Goal: Task Accomplishment & Management: Manage account settings

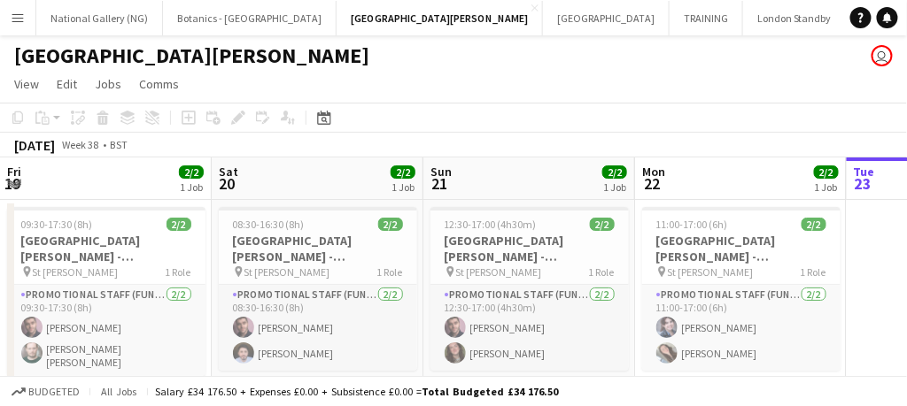
scroll to position [0, 423]
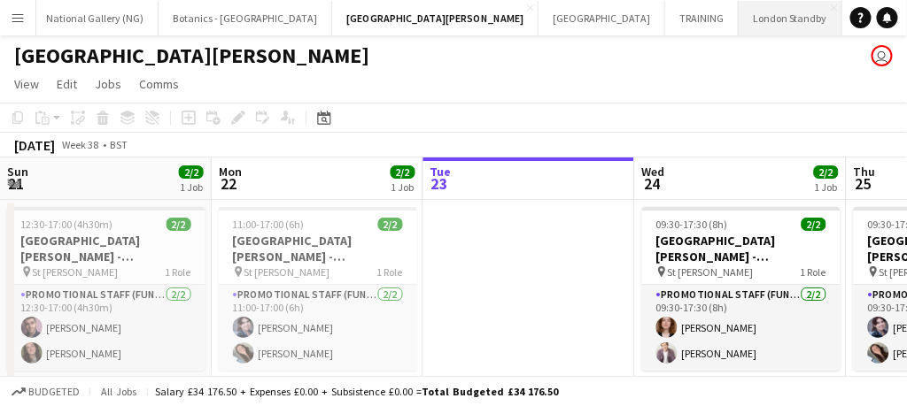
click at [738, 19] on button "London Standby Close" at bounding box center [790, 18] width 104 height 35
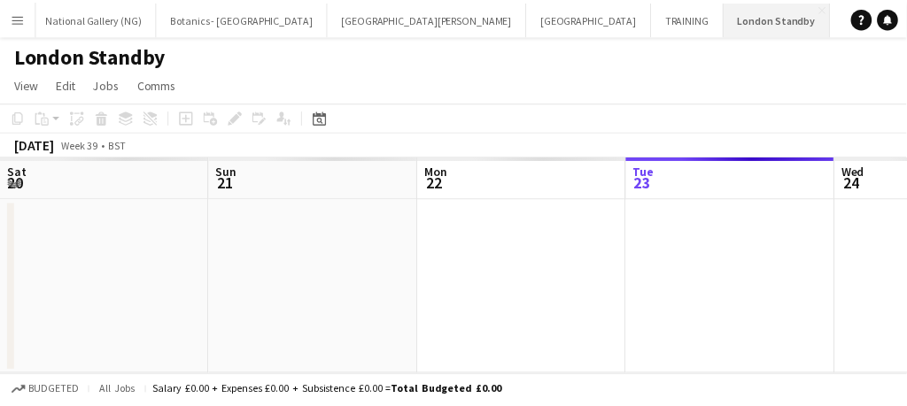
scroll to position [0, 423]
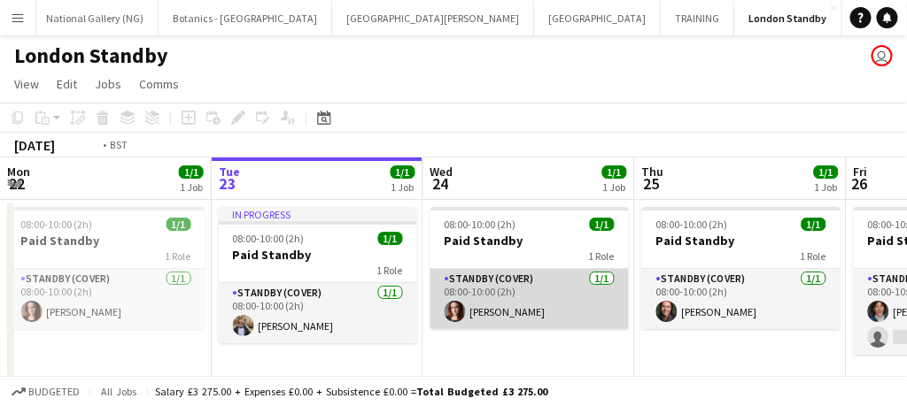
drag, startPoint x: 545, startPoint y: 308, endPoint x: 512, endPoint y: 309, distance: 33.7
click at [512, 309] on app-card-role "Standby (cover) [DATE] 08:00-10:00 (2h) [PERSON_NAME]" at bounding box center [529, 299] width 198 height 60
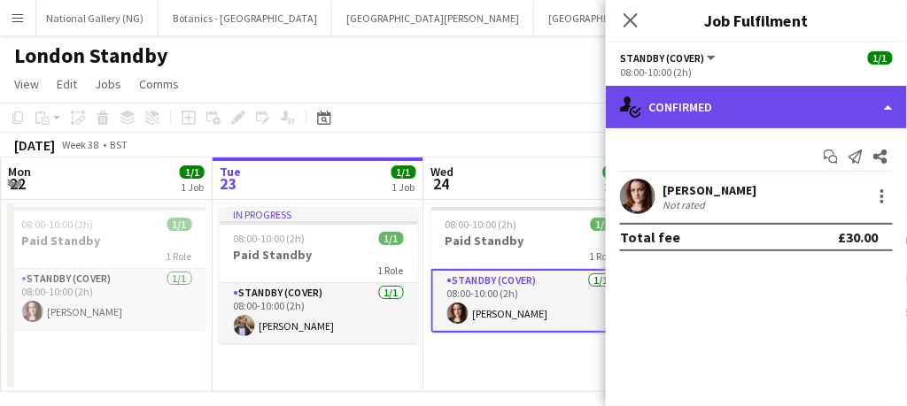
click at [784, 99] on div "single-neutral-actions-check-2 Confirmed" at bounding box center [756, 107] width 301 height 42
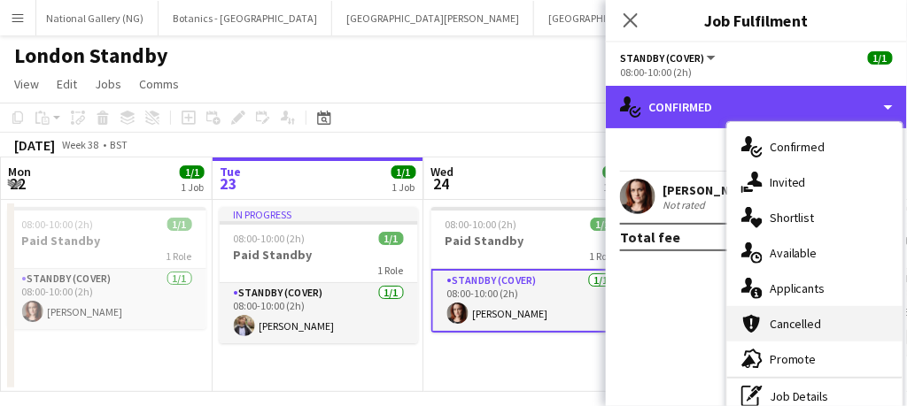
scroll to position [15, 0]
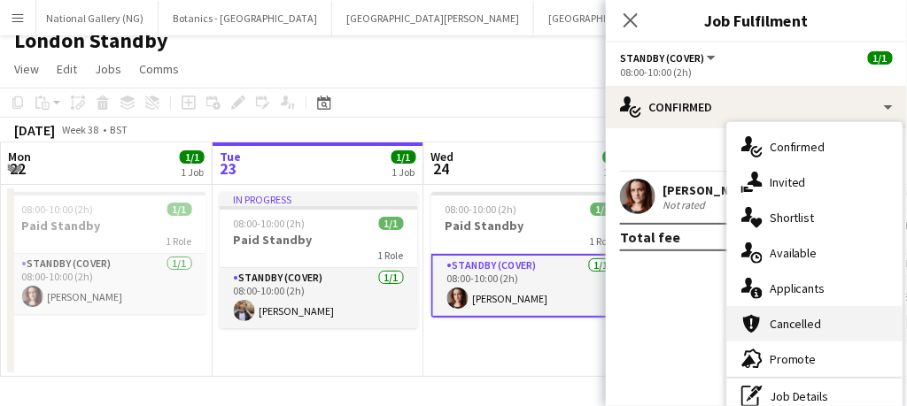
click at [798, 328] on span "Cancelled" at bounding box center [795, 324] width 52 height 16
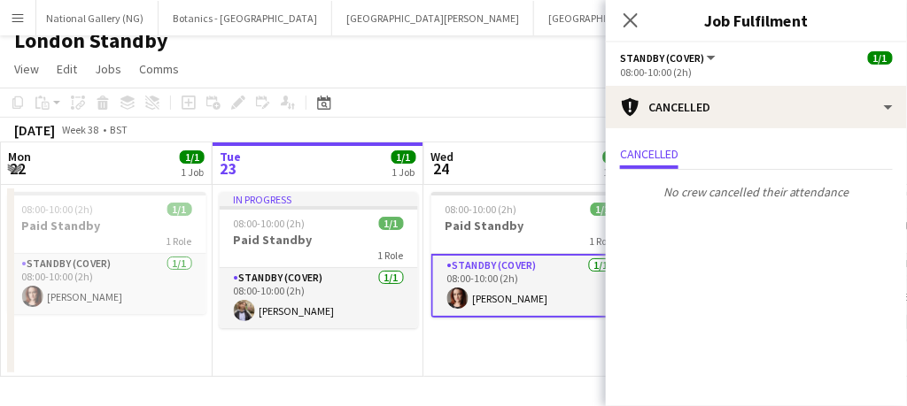
click at [798, 328] on mat-expansion-panel "Cancellations Cancellations Cancelled No crew cancelled their attendance" at bounding box center [756, 267] width 301 height 278
click at [561, 305] on app-card-role "Standby (cover) [DATE] 08:00-10:00 (2h) [PERSON_NAME]" at bounding box center [530, 286] width 198 height 64
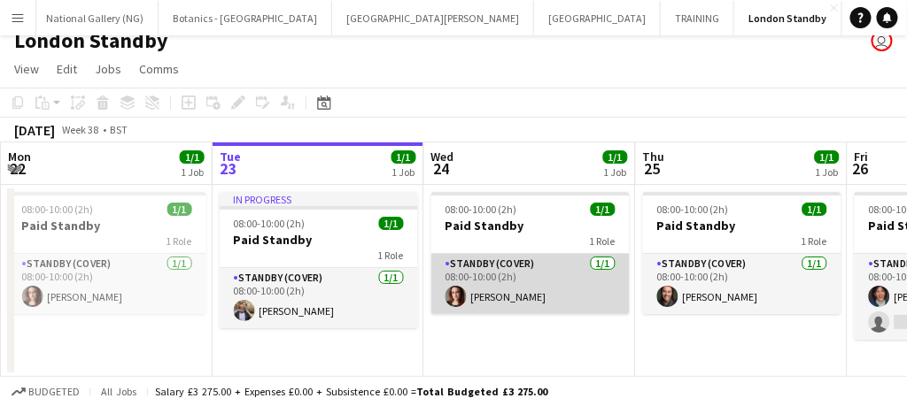
click at [561, 305] on app-card-role "Standby (cover) [DATE] 08:00-10:00 (2h) [PERSON_NAME]" at bounding box center [530, 284] width 198 height 60
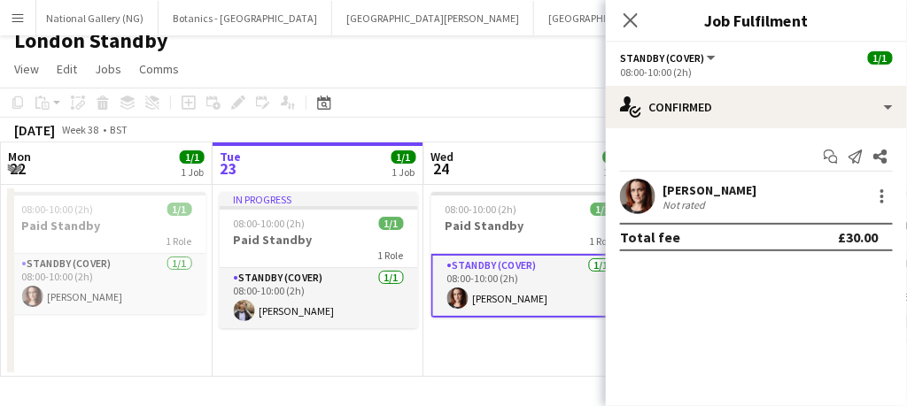
click at [561, 305] on app-card-role "Standby (cover) [DATE] 08:00-10:00 (2h) [PERSON_NAME]" at bounding box center [530, 286] width 198 height 64
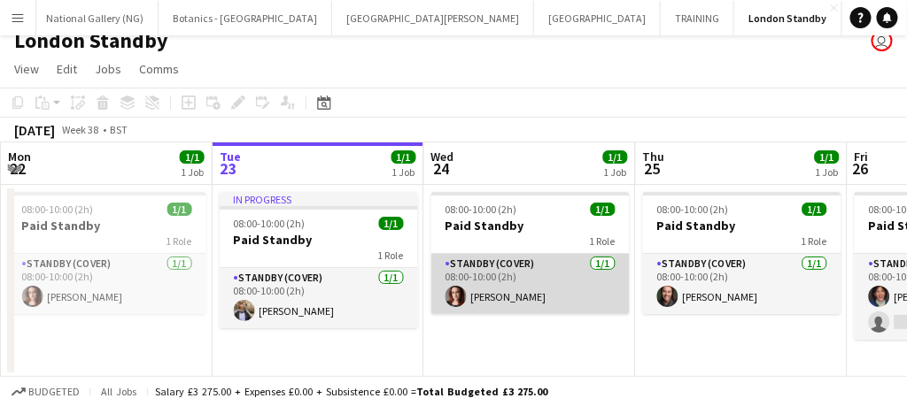
click at [528, 284] on app-card-role "Standby (cover) [DATE] 08:00-10:00 (2h) [PERSON_NAME]" at bounding box center [530, 284] width 198 height 60
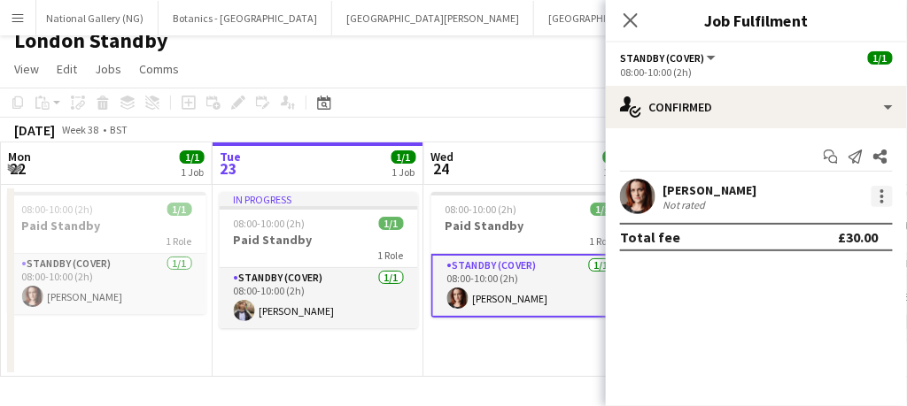
click at [879, 199] on div at bounding box center [881, 196] width 21 height 21
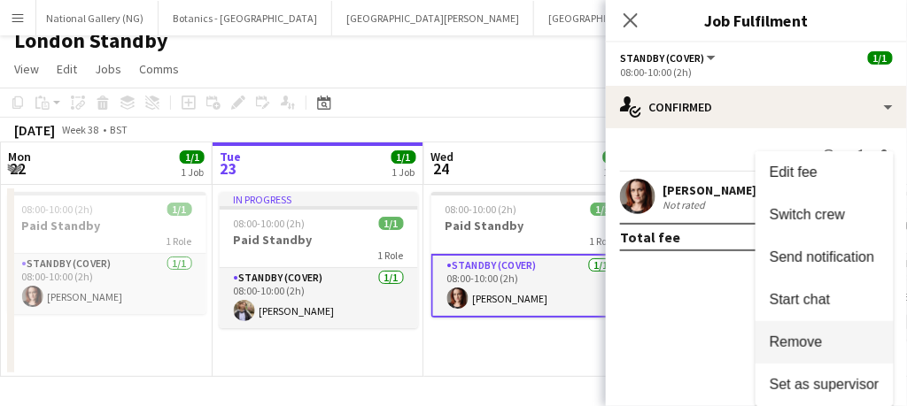
click at [802, 352] on button "Remove" at bounding box center [824, 342] width 138 height 42
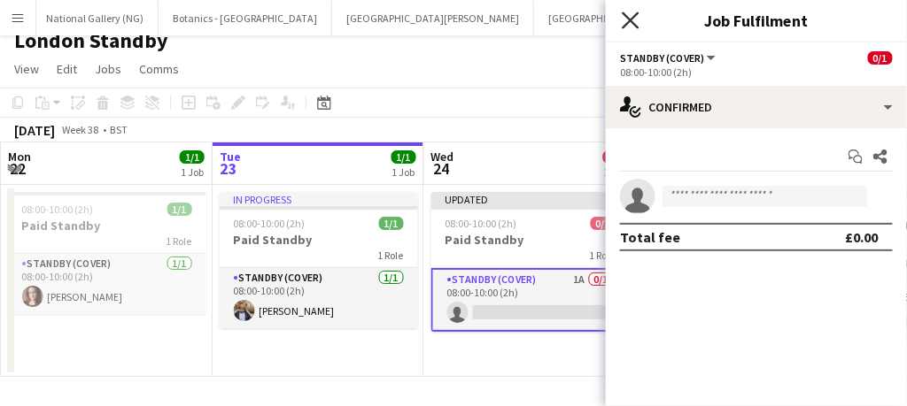
click at [635, 22] on icon "Close pop-in" at bounding box center [630, 20] width 17 height 17
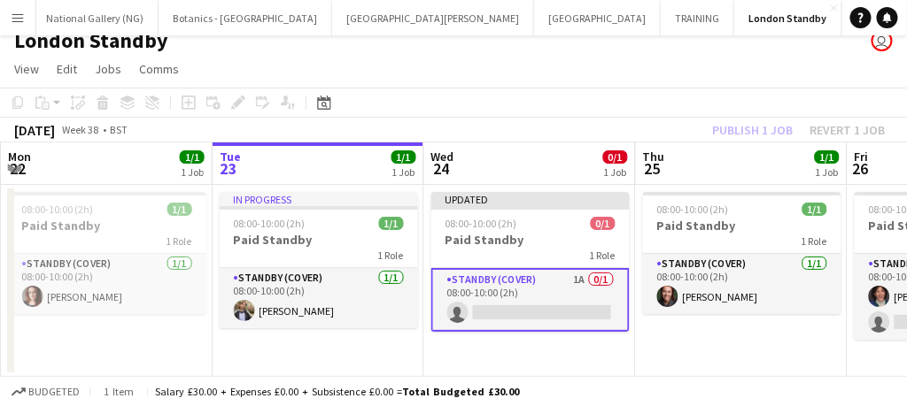
click at [574, 305] on app-card-role "Standby (cover) 1A 0/1 08:00-10:00 (2h) single-neutral-actions" at bounding box center [530, 300] width 198 height 64
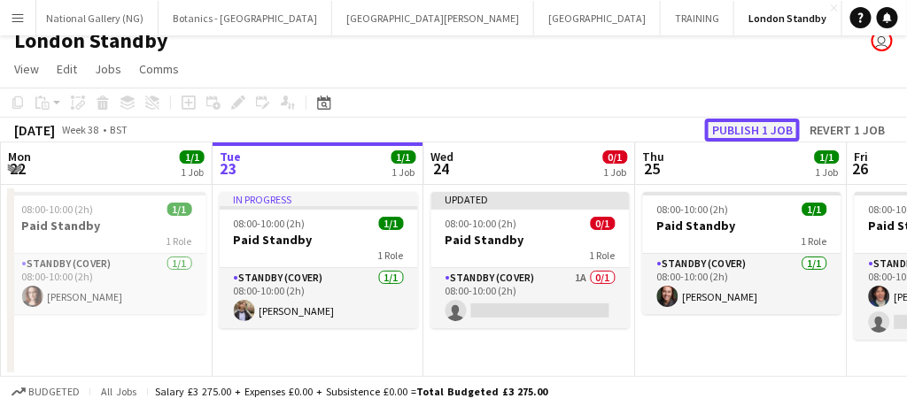
click at [743, 126] on button "Publish 1 job" at bounding box center [752, 130] width 95 height 23
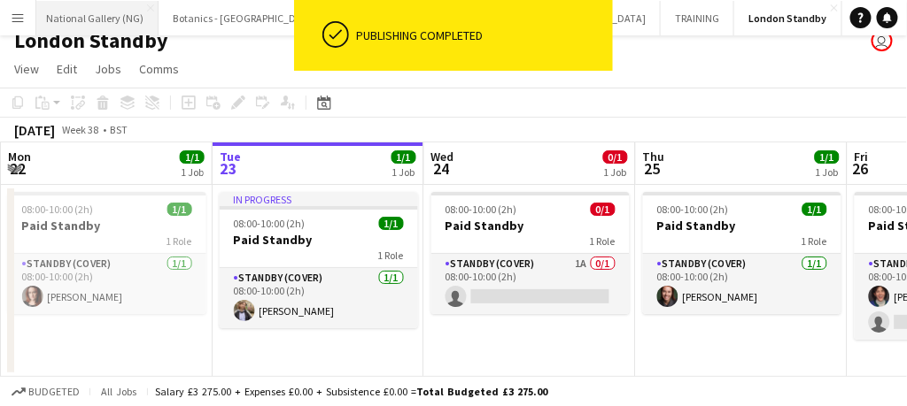
click at [105, 13] on button "National Gallery (NG) Close" at bounding box center [95, 18] width 127 height 35
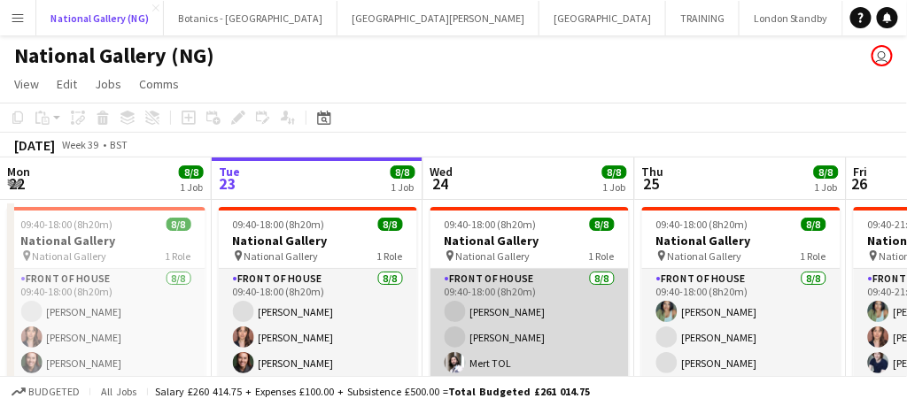
scroll to position [39, 0]
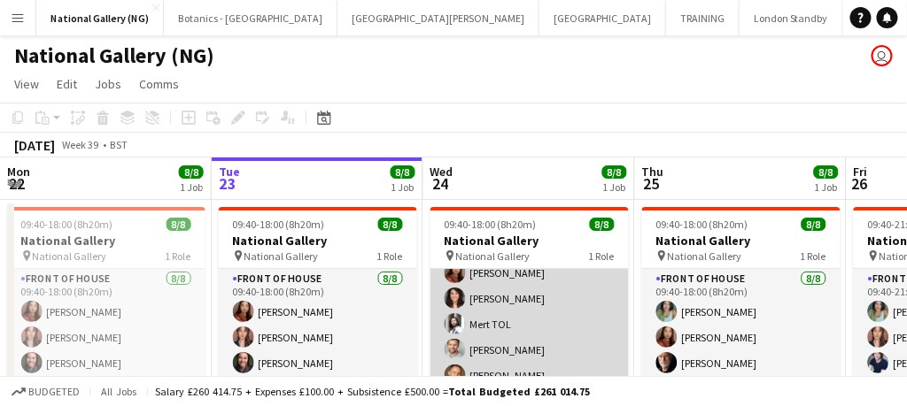
click at [510, 297] on app-card-role "Front of House [DATE] 09:40-18:00 (8h20m) [PERSON_NAME] [PERSON_NAME] Mert TOL …" at bounding box center [529, 350] width 198 height 240
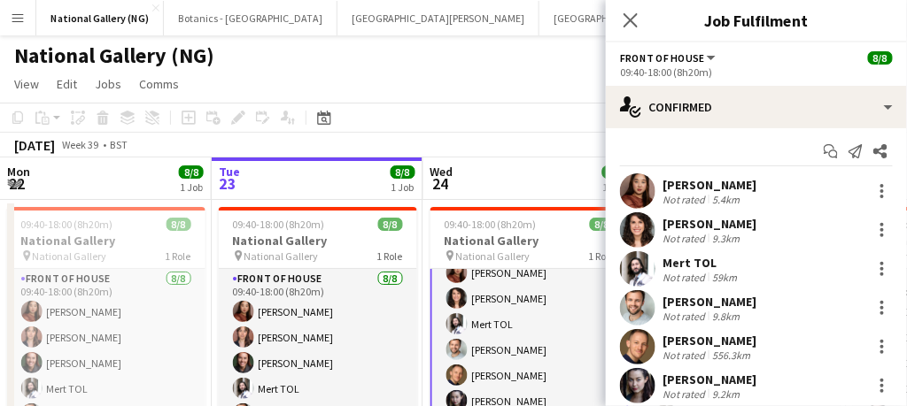
scroll to position [5, 0]
click at [871, 224] on div at bounding box center [881, 230] width 21 height 21
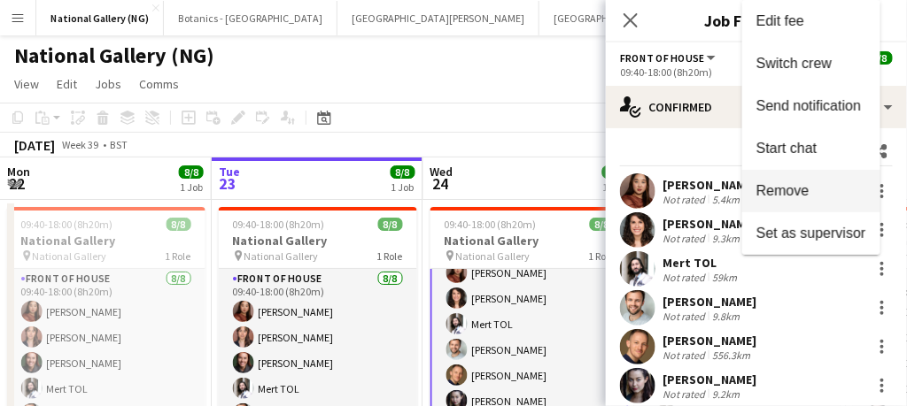
click at [784, 186] on span "Remove" at bounding box center [782, 190] width 53 height 15
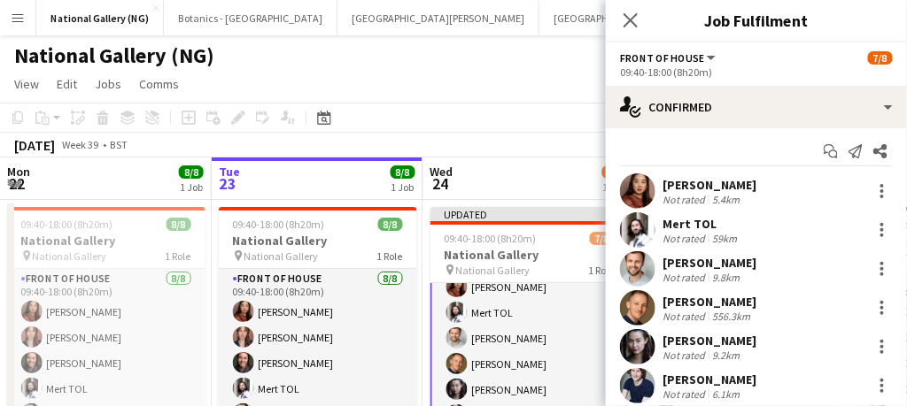
scroll to position [131, 0]
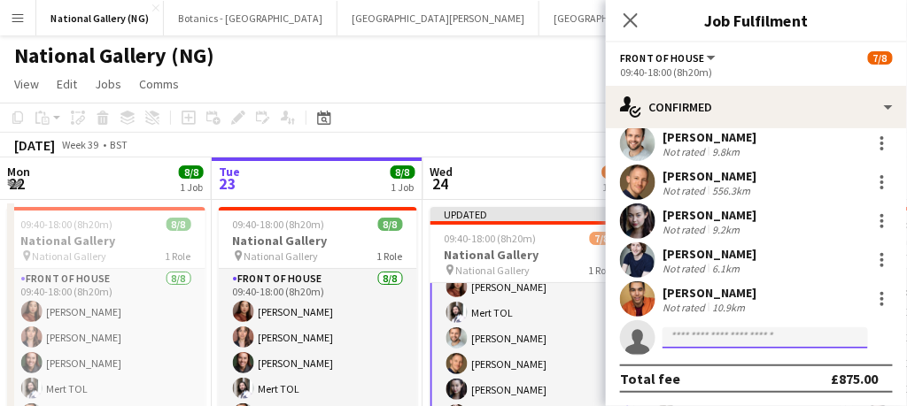
click at [711, 342] on input at bounding box center [764, 338] width 205 height 21
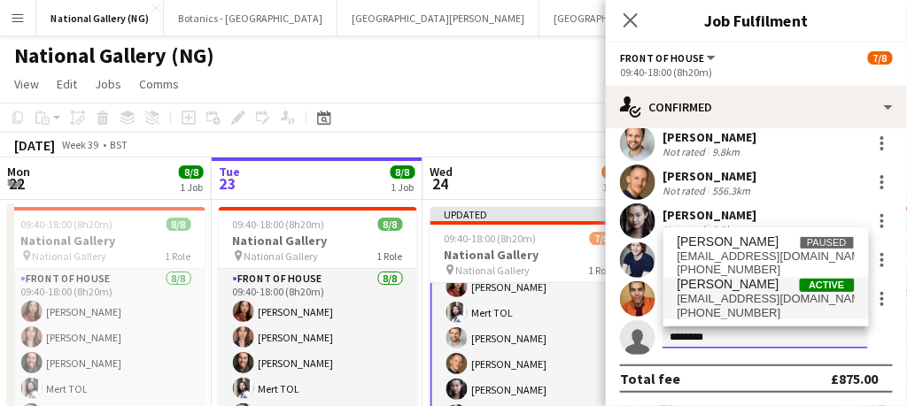
type input "*******"
click at [704, 289] on span "[PERSON_NAME]" at bounding box center [728, 284] width 102 height 15
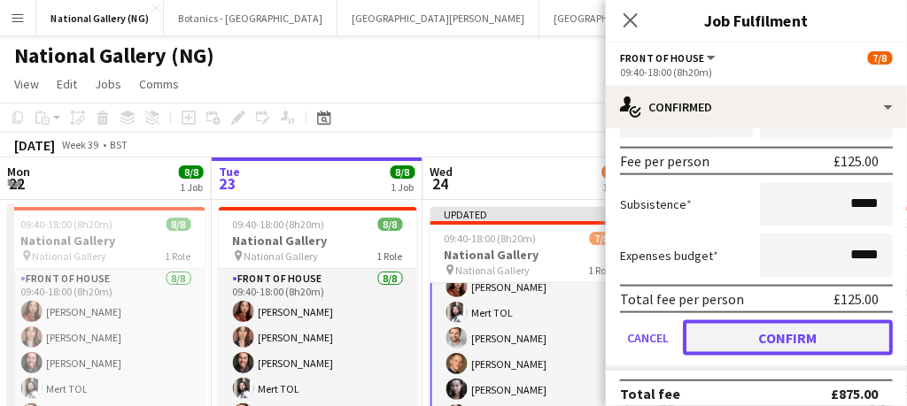
click at [748, 332] on button "Confirm" at bounding box center [788, 337] width 210 height 35
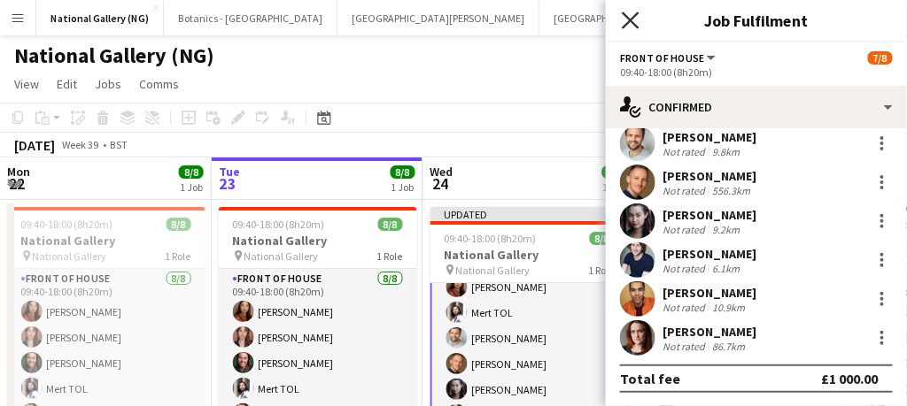
click at [624, 16] on icon "Close pop-in" at bounding box center [630, 20] width 17 height 17
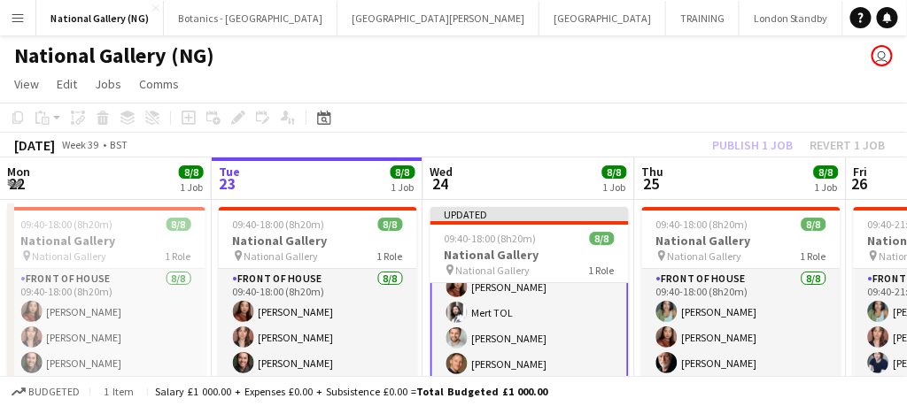
click at [569, 328] on app-card-role "Front of House [DATE] 09:40-18:00 (8h20m) [PERSON_NAME] TOL [PERSON_NAME] [PERS…" at bounding box center [529, 364] width 198 height 243
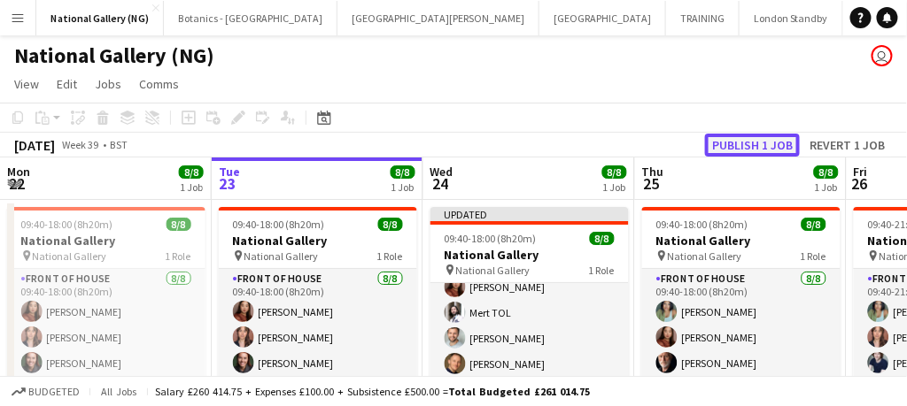
click at [744, 146] on button "Publish 1 job" at bounding box center [752, 145] width 95 height 23
